Goal: Information Seeking & Learning: Learn about a topic

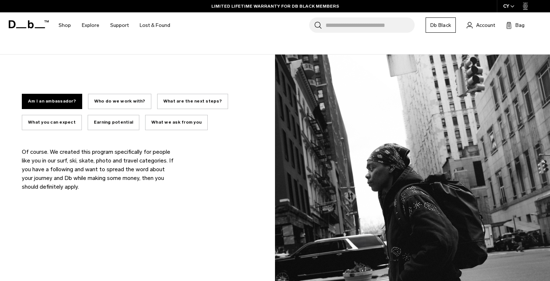
scroll to position [509, 0]
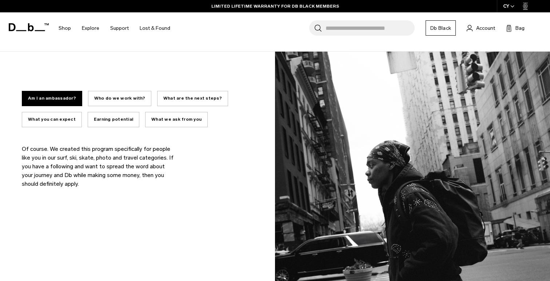
click at [120, 96] on button "Who do we work with?" at bounding box center [119, 98] width 63 height 15
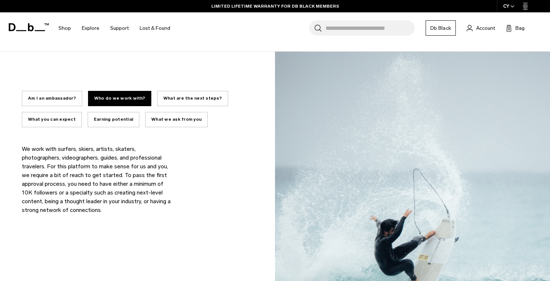
click at [191, 102] on button "What are the next steps?" at bounding box center [192, 98] width 71 height 15
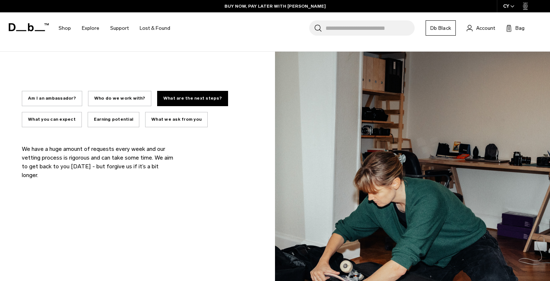
click at [174, 116] on button "What we ask from you" at bounding box center [176, 119] width 63 height 15
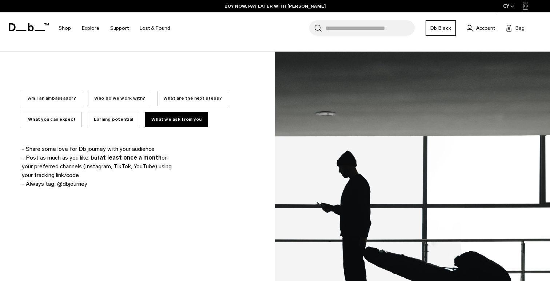
click at [95, 119] on button "Earning potential" at bounding box center [114, 119] width 52 height 15
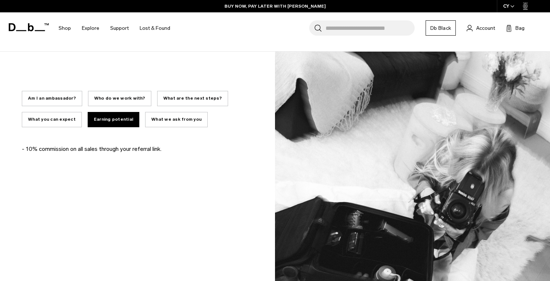
click at [54, 119] on button "What you can expect" at bounding box center [52, 119] width 60 height 15
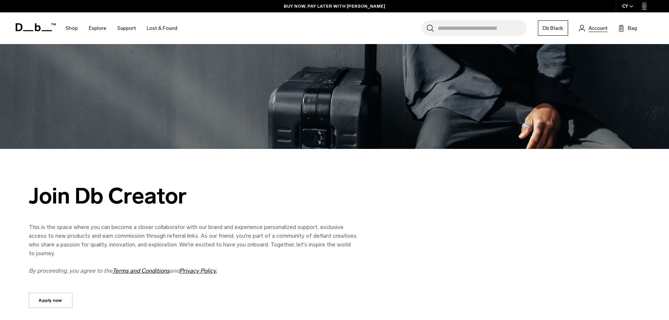
scroll to position [0, 0]
